Goal: Find specific page/section: Find specific page/section

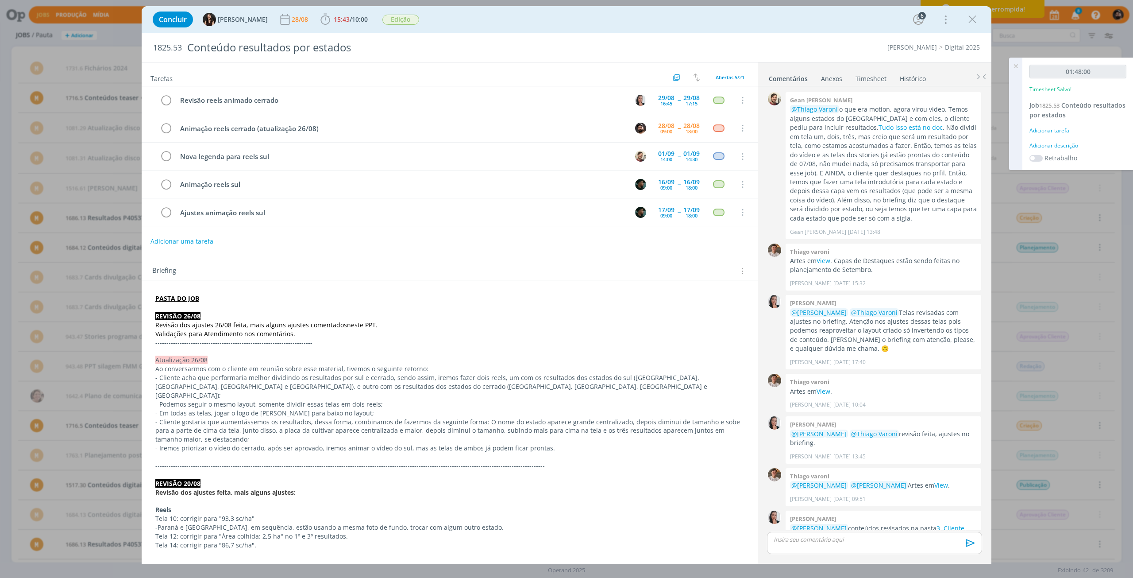
scroll to position [383, 0]
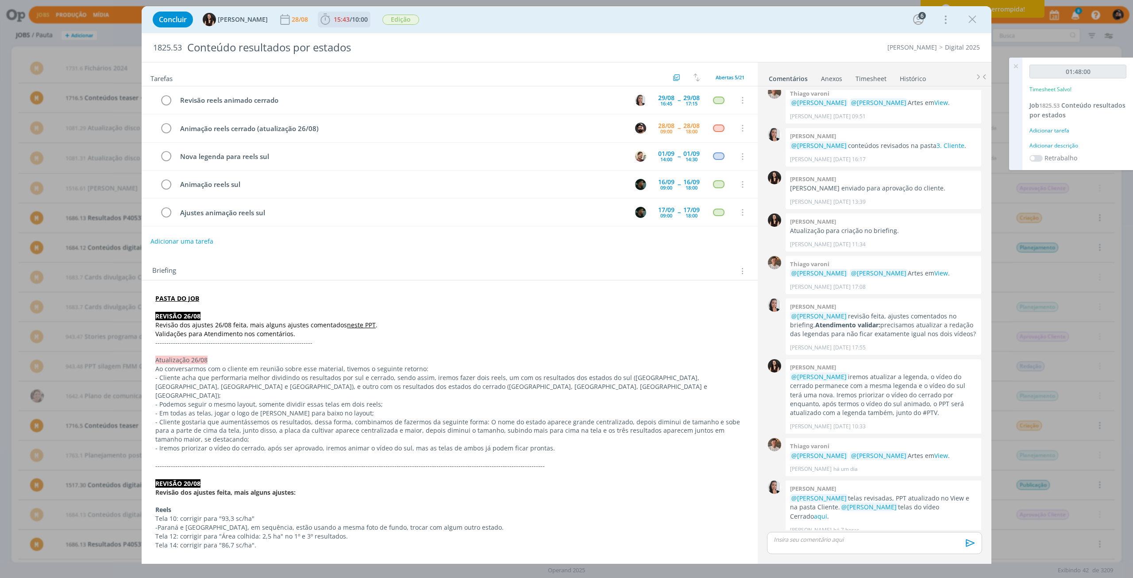
click at [319, 25] on icon "dialog" at bounding box center [325, 19] width 13 height 13
click at [330, 38] on icon "dialog" at bounding box center [337, 39] width 15 height 12
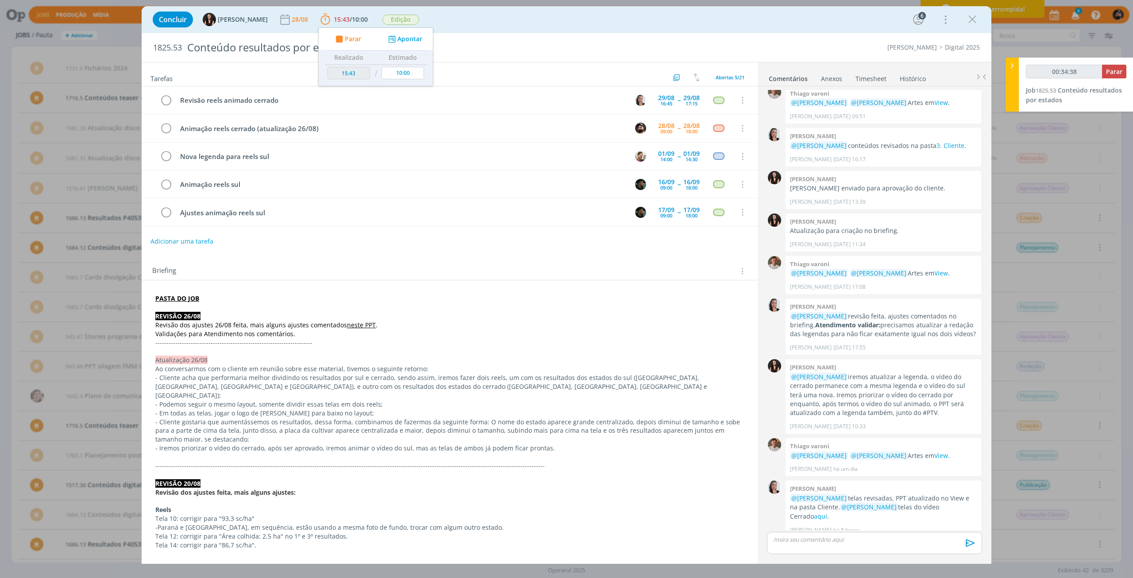
type input "00:35:38"
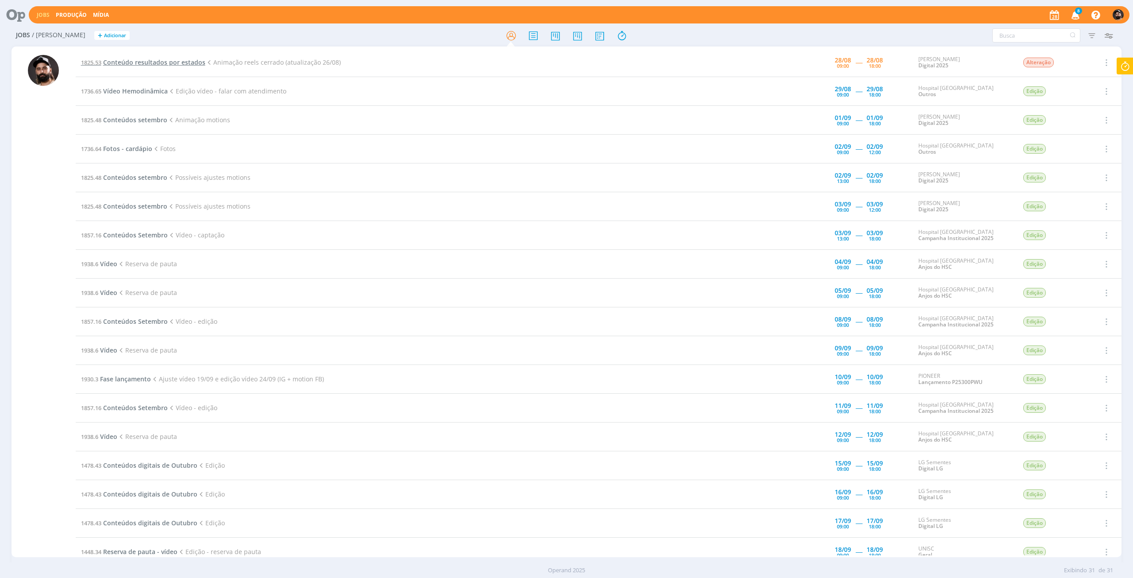
click at [199, 64] on span "Conteúdo resultados por estados" at bounding box center [154, 62] width 102 height 8
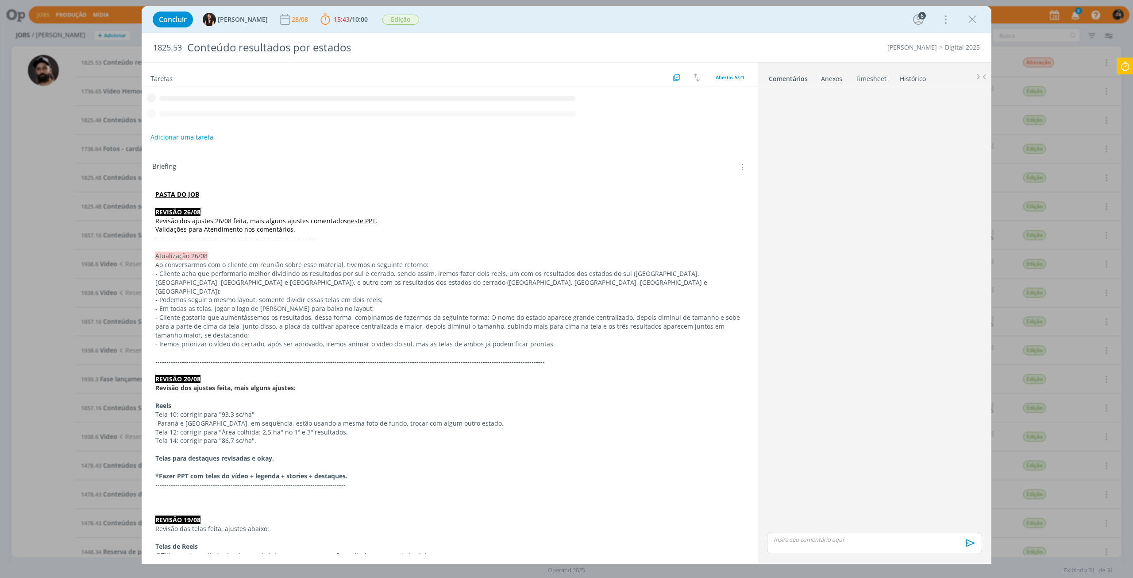
click at [979, 25] on button "dialog" at bounding box center [972, 19] width 13 height 13
